Goal: Task Accomplishment & Management: Use online tool/utility

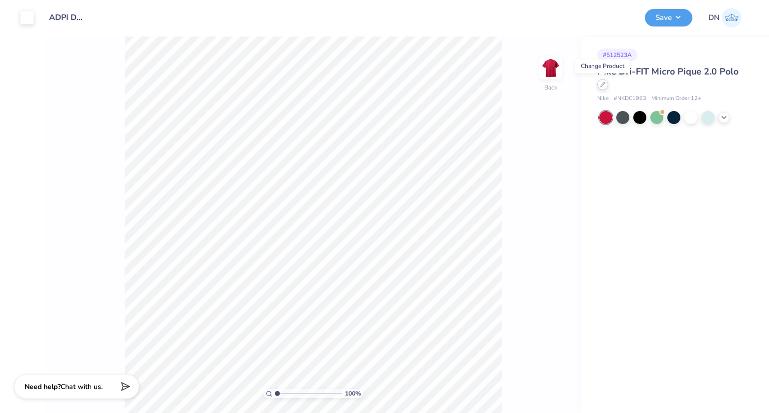
click at [598, 86] on div at bounding box center [602, 84] width 11 height 11
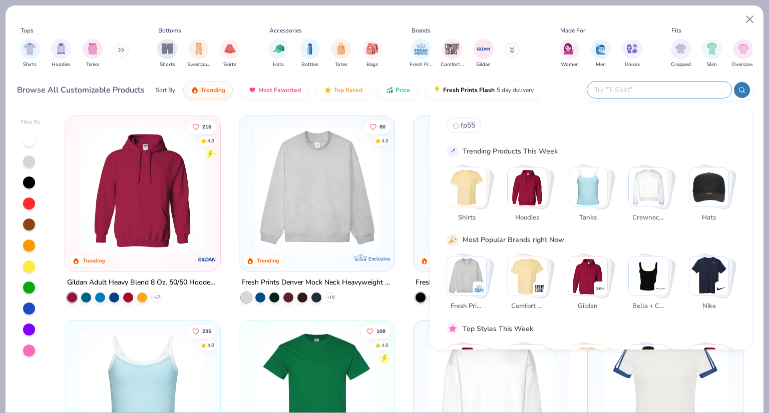
click at [667, 85] on input "text" at bounding box center [658, 90] width 131 height 12
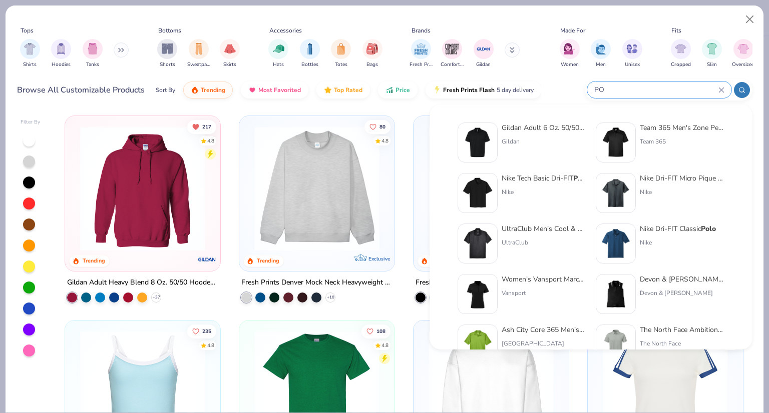
type input "P"
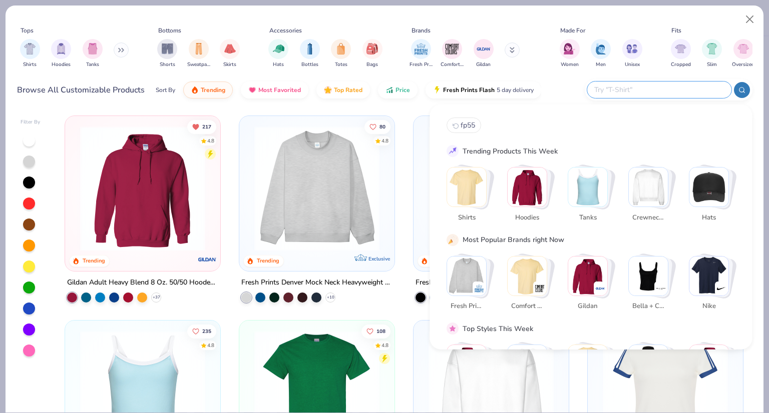
click at [116, 49] on button at bounding box center [121, 50] width 15 height 15
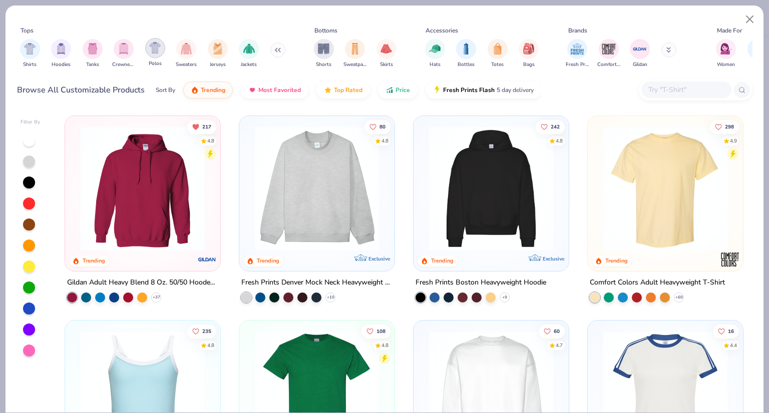
click at [150, 51] on img "filter for Polos" at bounding box center [155, 48] width 12 height 12
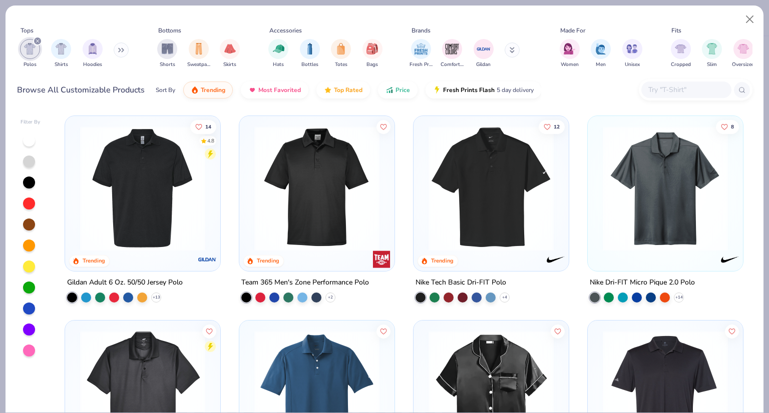
click at [293, 166] on img at bounding box center [316, 188] width 135 height 125
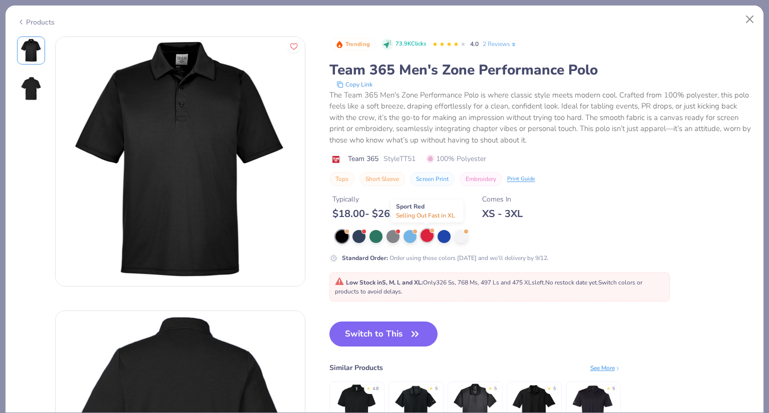
click at [428, 237] on div at bounding box center [426, 235] width 13 height 13
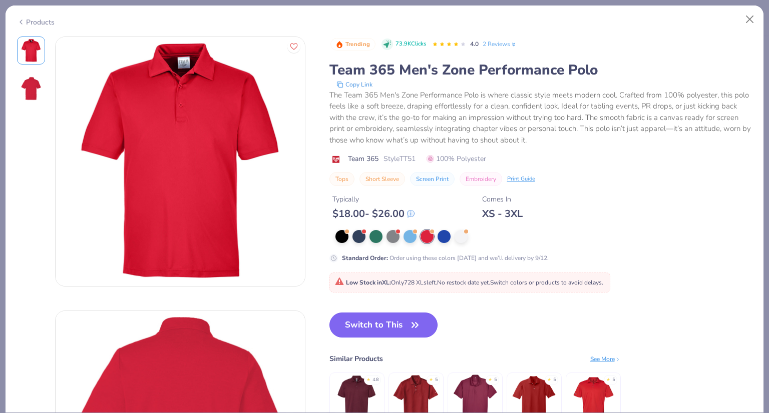
click at [403, 318] on button "Switch to This" at bounding box center [383, 325] width 109 height 25
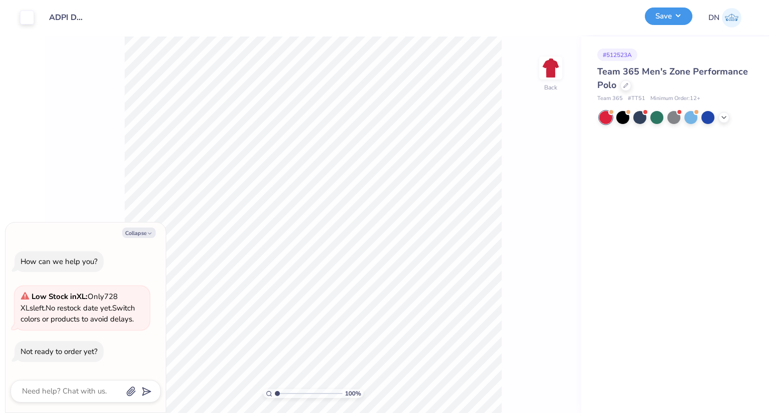
click at [668, 17] on button "Save" at bounding box center [669, 17] width 48 height 18
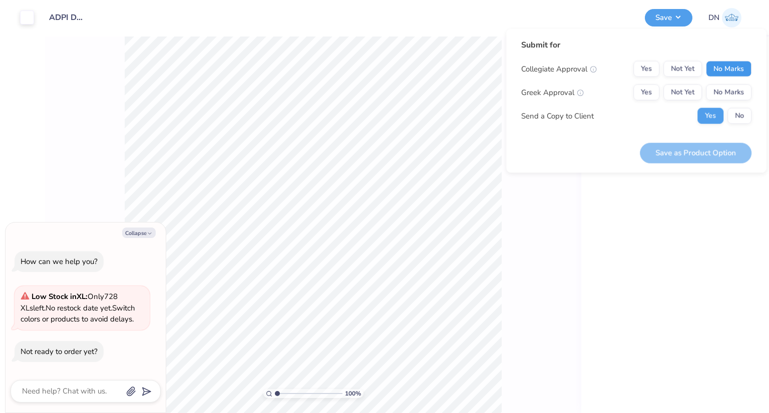
click at [727, 62] on button "No Marks" at bounding box center [729, 69] width 46 height 16
click at [646, 94] on button "Yes" at bounding box center [646, 93] width 26 height 16
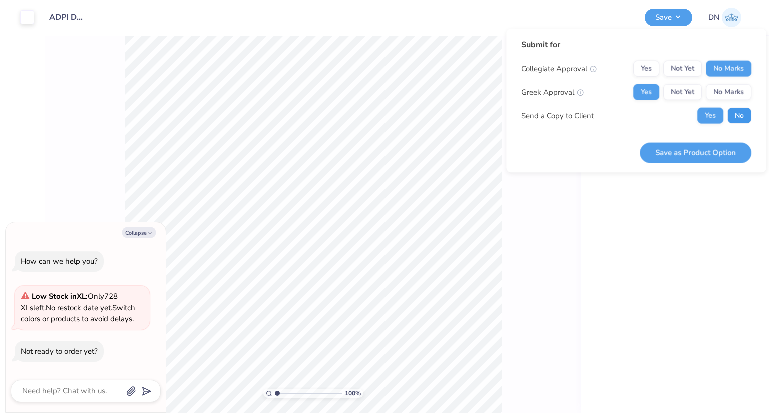
click at [744, 115] on button "No" at bounding box center [739, 116] width 24 height 16
click at [721, 153] on button "Save as Product Option" at bounding box center [695, 153] width 112 height 21
type textarea "x"
